Goal: Submit feedback/report problem

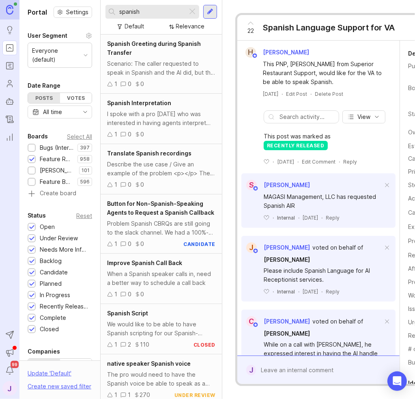
click at [192, 13] on div at bounding box center [192, 11] width 10 height 11
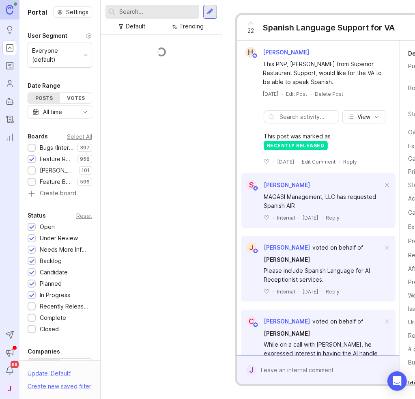
click at [161, 11] on input "text" at bounding box center [157, 11] width 77 height 9
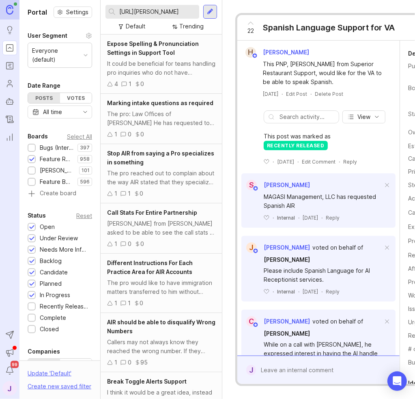
scroll to position [0, 128]
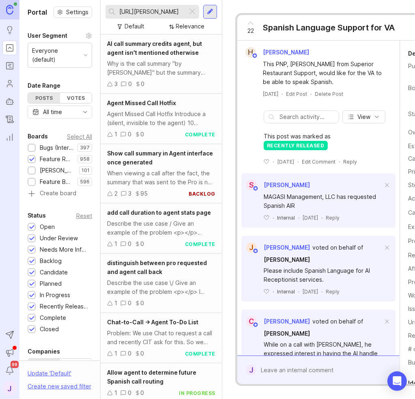
type input "[URL][PERSON_NAME]"
click at [201, 77] on div "AI call summary credits agent, but agent isn't mentioned otherwise Why is the c…" at bounding box center [161, 63] width 121 height 59
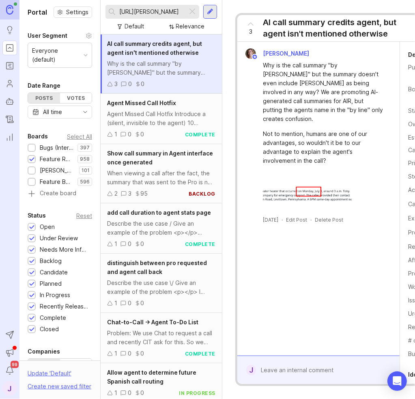
click at [194, 13] on div at bounding box center [192, 11] width 10 height 11
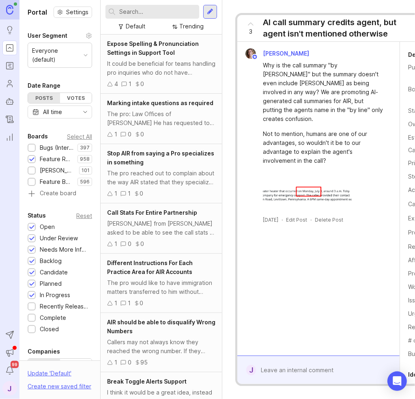
click at [33, 147] on div at bounding box center [31, 148] width 5 height 6
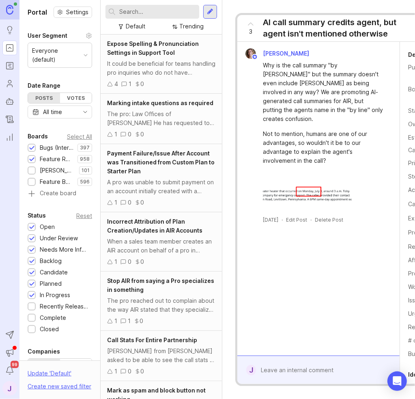
click at [32, 166] on div at bounding box center [32, 170] width 8 height 8
click at [35, 155] on div "Feature Requests (Internal)" at bounding box center [53, 159] width 50 height 9
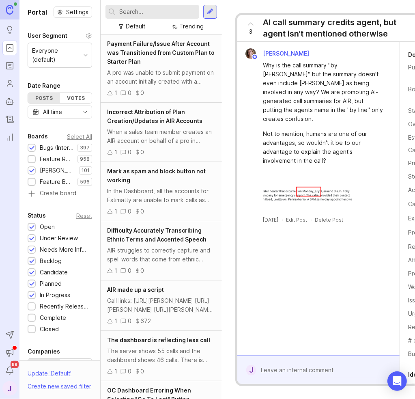
click at [34, 168] on div at bounding box center [31, 171] width 5 height 6
click at [157, 13] on input "text" at bounding box center [157, 11] width 77 height 9
paste input "[URL][PERSON_NAME]"
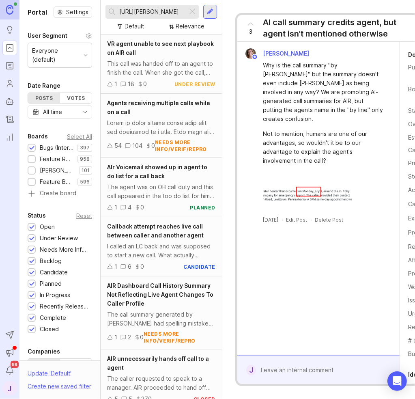
type input "[URL][PERSON_NAME]"
click at [191, 9] on div at bounding box center [192, 11] width 10 height 11
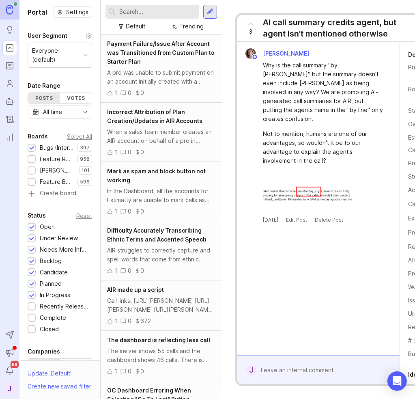
click at [154, 11] on input "text" at bounding box center [157, 11] width 77 height 9
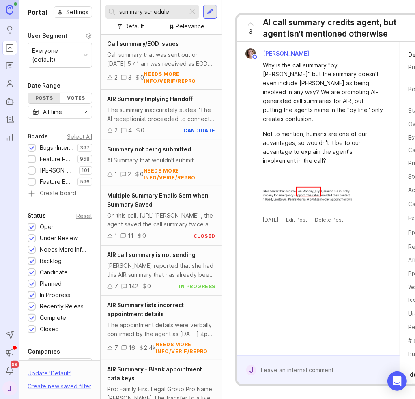
click at [159, 60] on div "Call summary that was sent out on [DATE] 5:41 am was received as EOD on [DATE] …" at bounding box center [161, 59] width 108 height 18
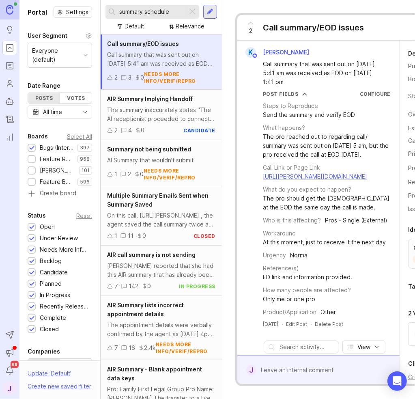
click at [174, 4] on div "summary schedule Default Relevance" at bounding box center [161, 17] width 121 height 34
click at [174, 9] on input "summary schedule" at bounding box center [151, 11] width 65 height 9
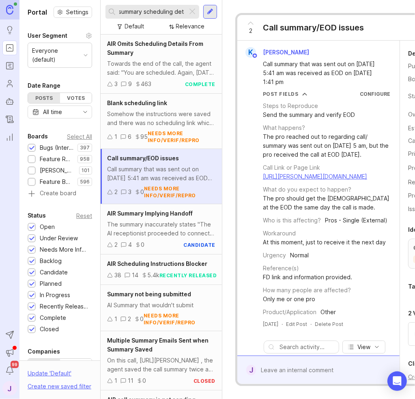
scroll to position [0, 5]
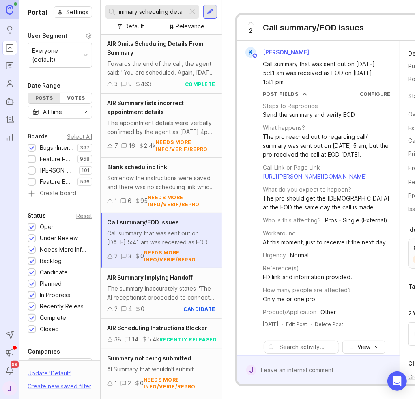
scroll to position [0, 10]
type input "summary scheduling details"
click at [161, 112] on span "AIR Summary lists incorrect appointment details" at bounding box center [145, 107] width 77 height 16
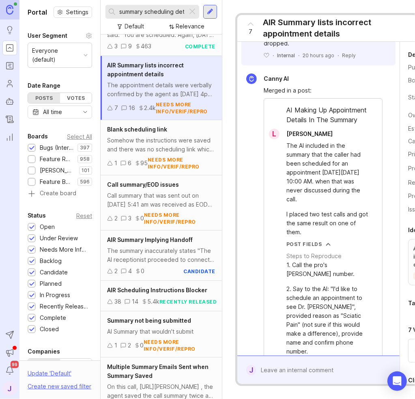
scroll to position [41, 0]
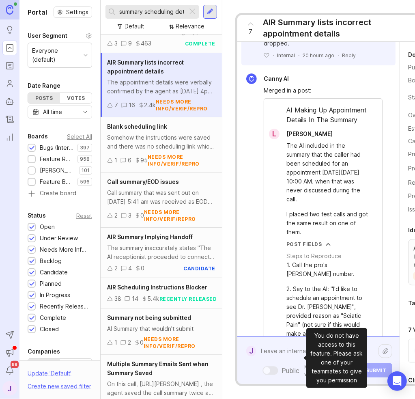
drag, startPoint x: 290, startPoint y: 356, endPoint x: 289, endPoint y: 364, distance: 8.2
click at [290, 357] on div "Public Mentioned admins will be notified. Submit" at bounding box center [324, 360] width 136 height 34
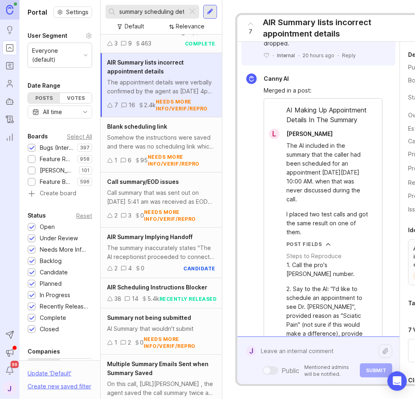
click at [280, 343] on textarea at bounding box center [317, 350] width 123 height 15
type textarea "T"
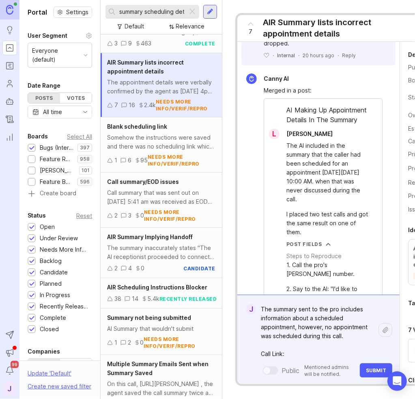
paste textarea "[URL][PERSON_NAME]"
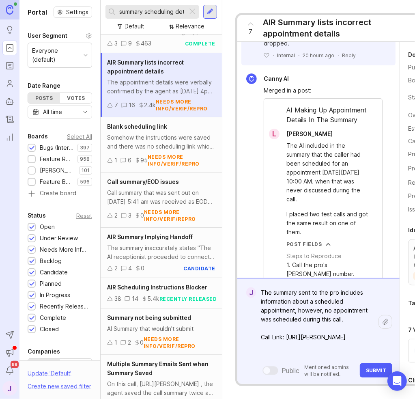
type textarea "The summary sent to the pro includes information about a scheduled appointment,…"
click at [382, 367] on span "Submit" at bounding box center [376, 370] width 20 height 6
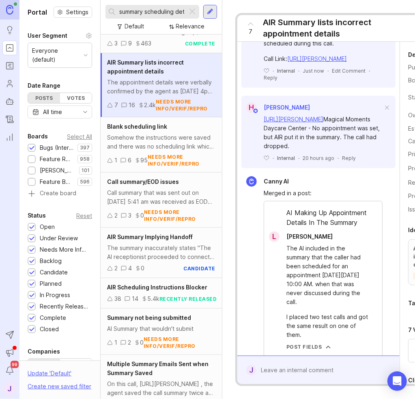
scroll to position [526, 0]
